Goal: Information Seeking & Learning: Learn about a topic

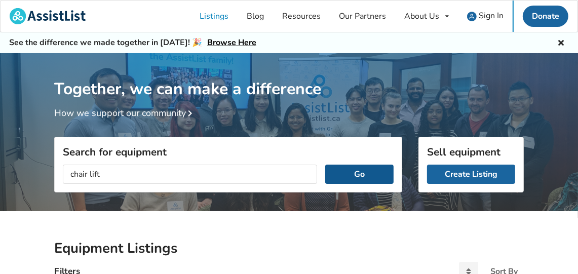
type input "chair lift"
click at [369, 173] on button "Go" at bounding box center [359, 174] width 68 height 19
click at [362, 175] on button "Go" at bounding box center [359, 174] width 68 height 19
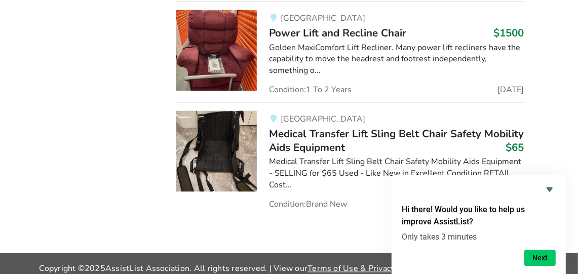
scroll to position [1116, 0]
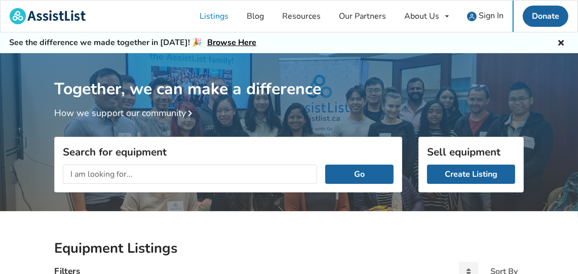
click at [165, 180] on input "text" at bounding box center [190, 174] width 254 height 19
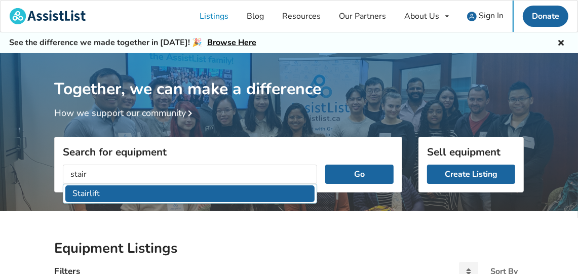
click at [94, 189] on li "Stairlift" at bounding box center [189, 193] width 249 height 17
type input "Stairlift"
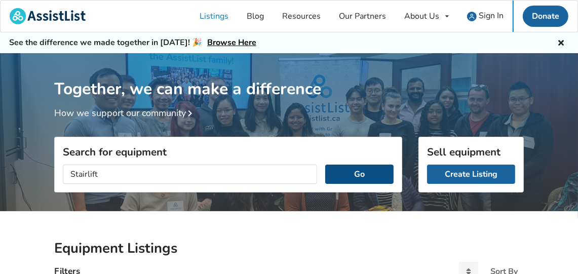
click at [380, 176] on button "Go" at bounding box center [359, 174] width 68 height 19
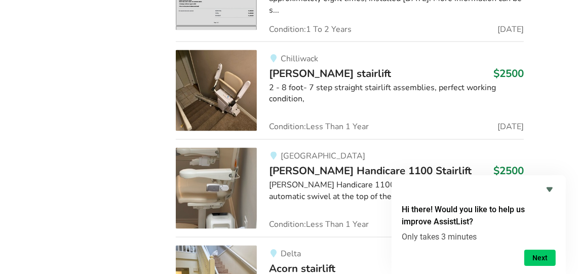
scroll to position [1287, 0]
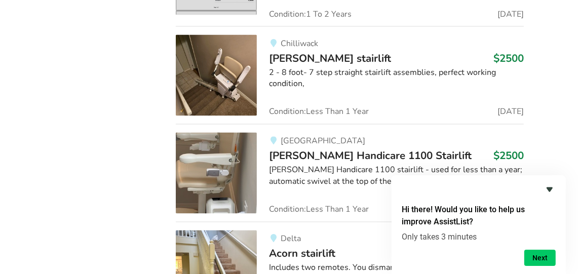
click at [554, 189] on icon "Hide survey" at bounding box center [550, 189] width 12 height 12
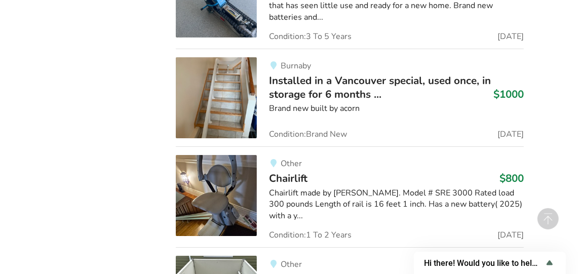
scroll to position [2385, 0]
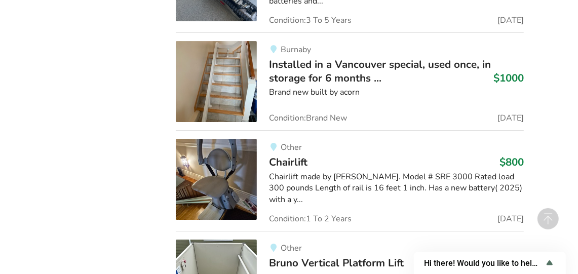
click at [298, 155] on span "Chairlift" at bounding box center [288, 162] width 39 height 14
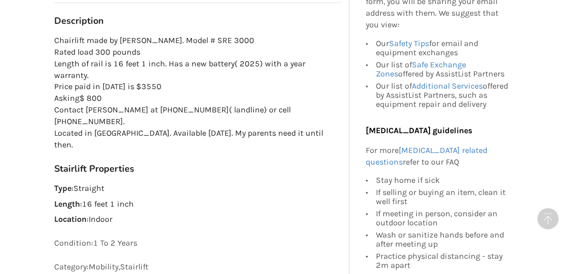
scroll to position [506, 0]
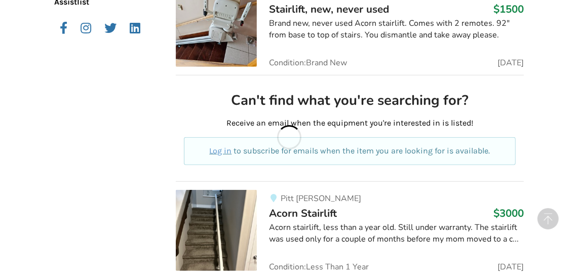
scroll to position [2385, 0]
